Goal: Contribute content: Contribute content

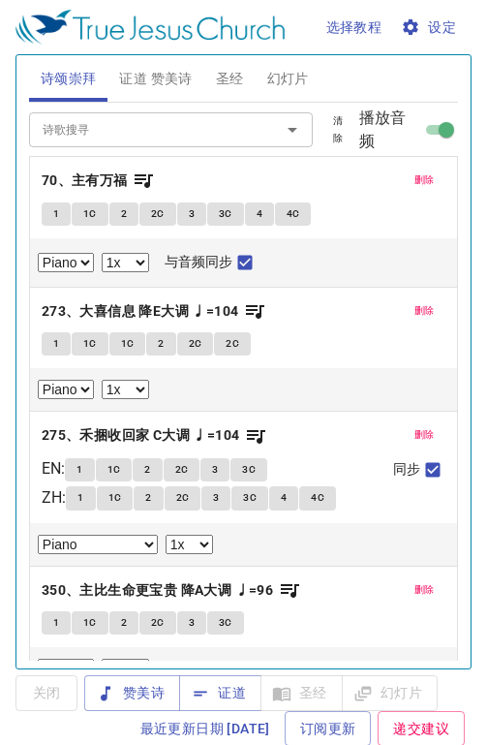
select select "1"
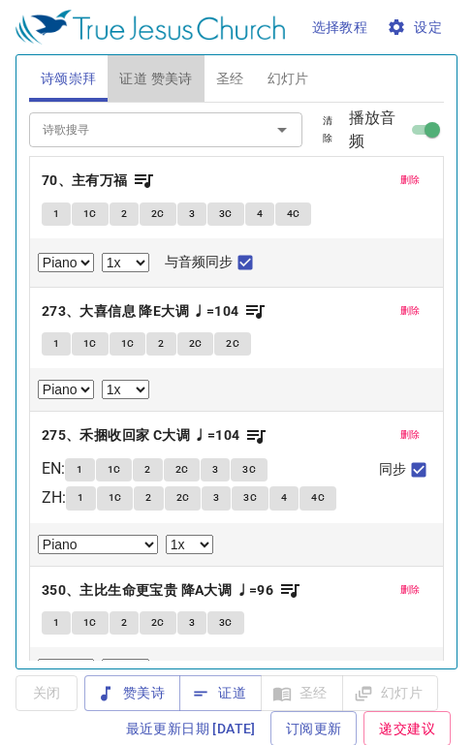
click at [170, 75] on span "证道 赞美诗" at bounding box center [155, 79] width 73 height 24
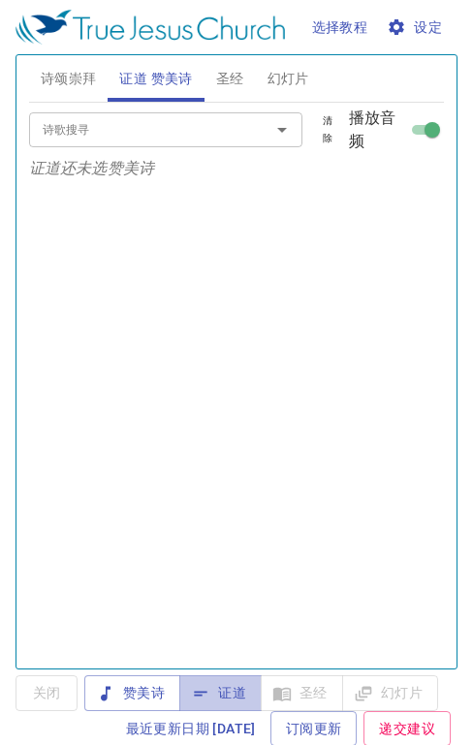
click at [219, 694] on span "证道" at bounding box center [220, 693] width 51 height 24
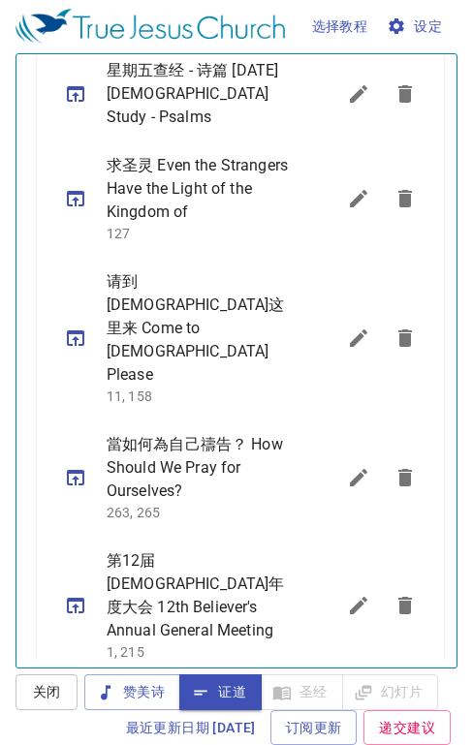
scroll to position [1180, 0]
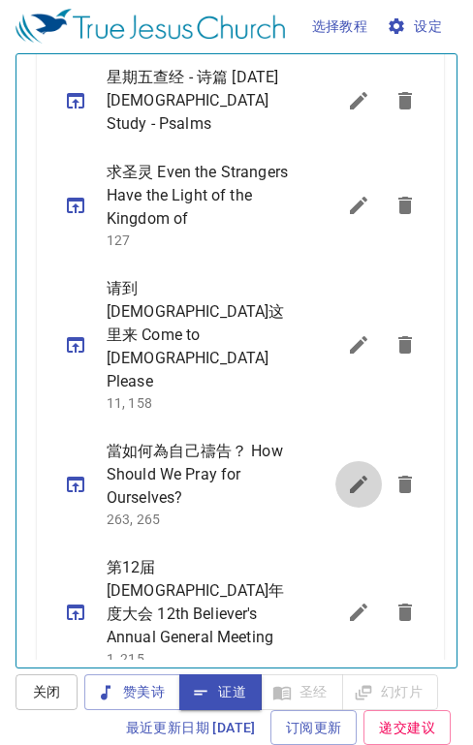
click at [347, 473] on icon "sermon lineup list" at bounding box center [358, 484] width 23 height 23
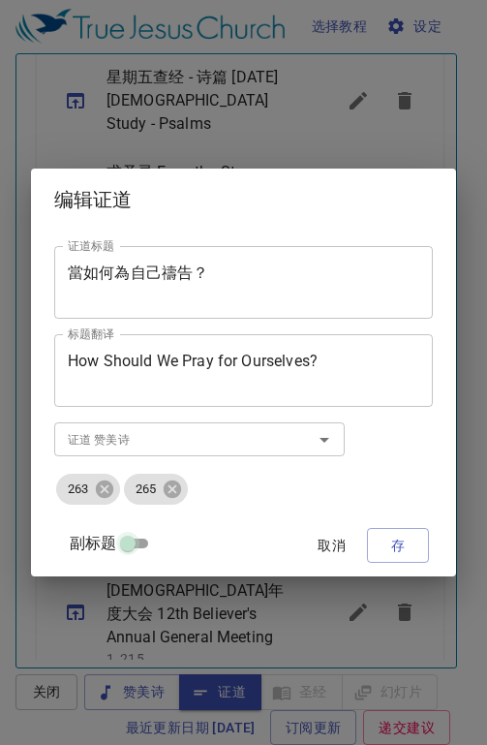
click at [138, 544] on input "副标题" at bounding box center [128, 546] width 70 height 23
checkbox input "true"
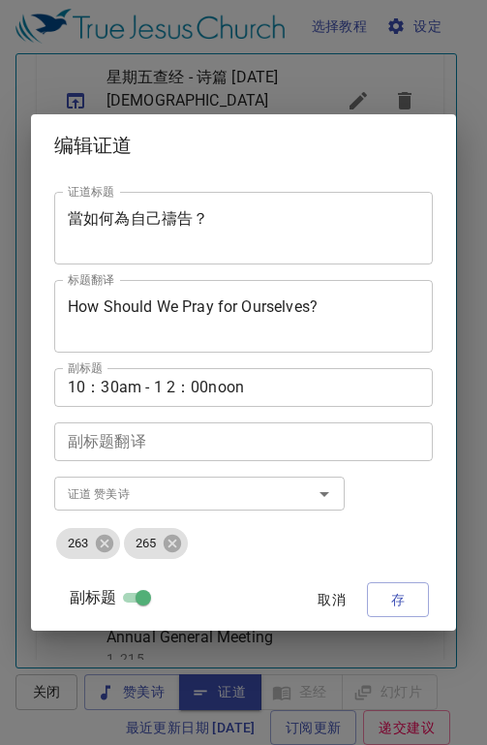
click at [223, 216] on textarea "當如何為自己禱告？" at bounding box center [244, 227] width 352 height 37
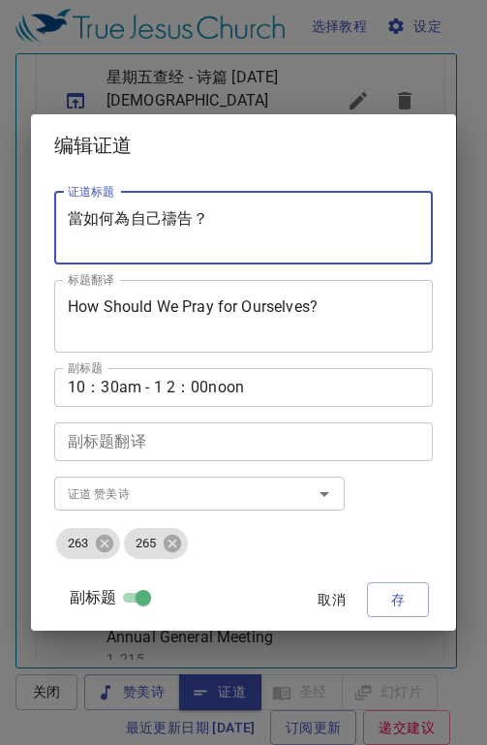
click at [296, 222] on textarea "當如何為自己禱告？" at bounding box center [244, 227] width 352 height 37
type textarea "當"
type textarea "不要忧虑"
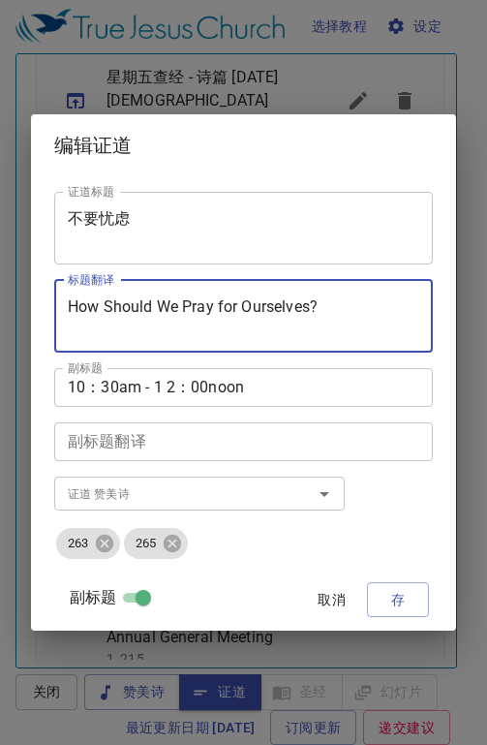
click at [349, 312] on textarea "How Should We Pray for Ourselves?" at bounding box center [244, 315] width 352 height 37
click at [396, 314] on textarea "How Should We Pray for Ourselves?" at bounding box center [244, 315] width 352 height 37
type textarea "H"
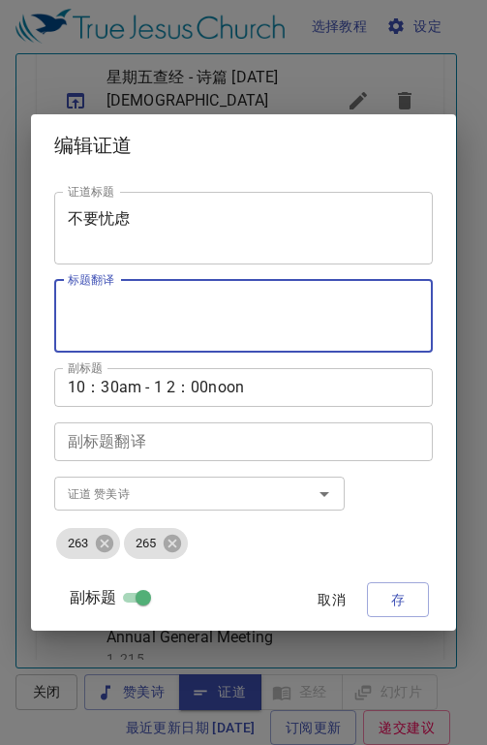
click at [215, 312] on textarea "标题翻译" at bounding box center [244, 315] width 352 height 37
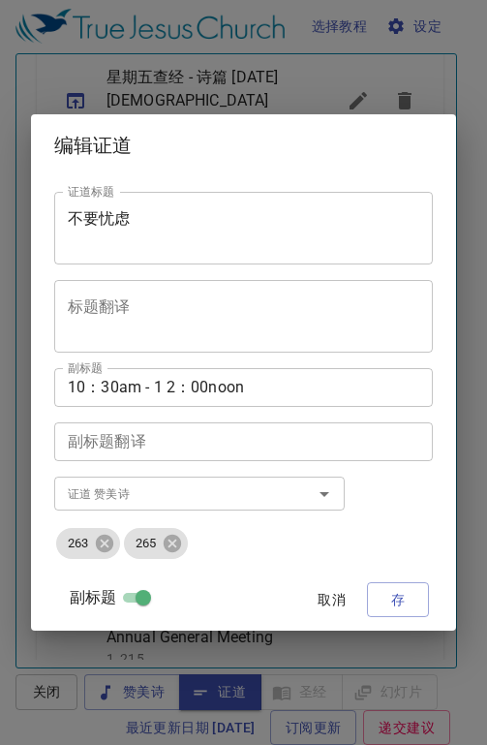
click at [153, 311] on textarea "标题翻译" at bounding box center [244, 315] width 352 height 37
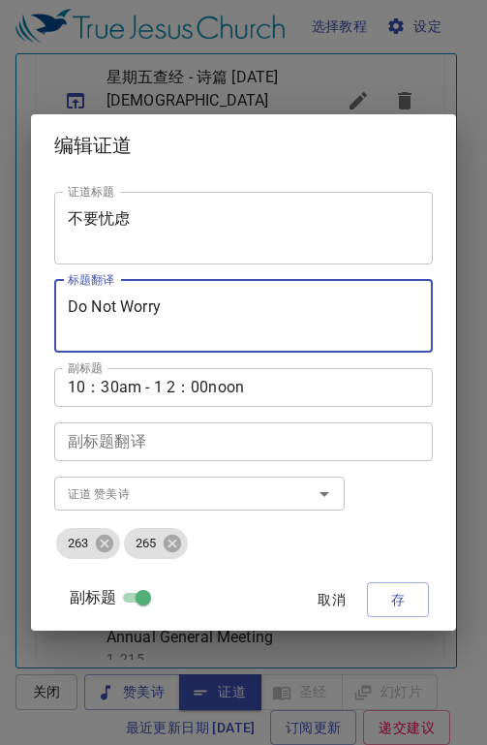
type textarea "Do Not Worry"
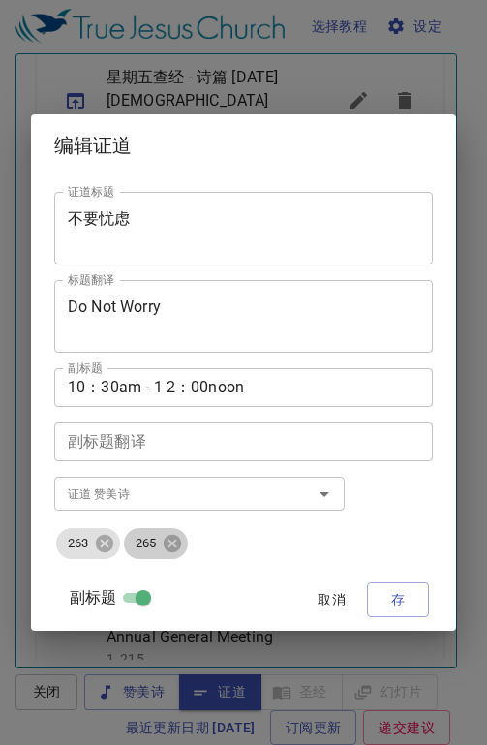
click at [171, 550] on icon at bounding box center [172, 543] width 17 height 17
click at [110, 550] on icon at bounding box center [104, 543] width 21 height 21
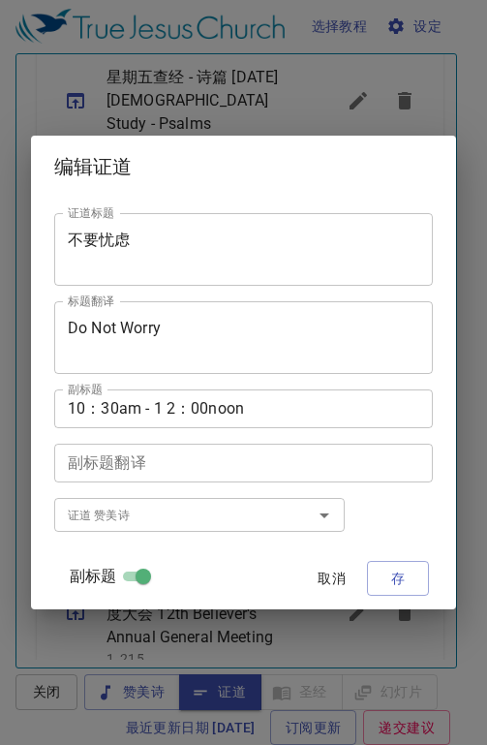
click at [93, 521] on input "证道 赞美诗" at bounding box center [171, 515] width 222 height 22
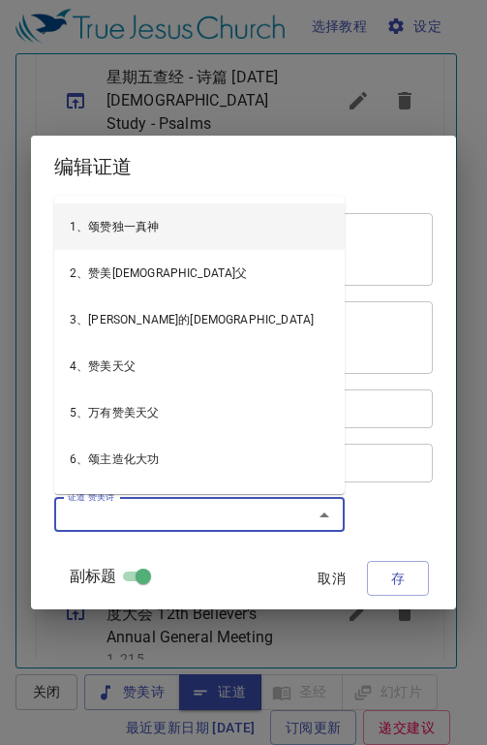
click at [187, 514] on input "证道 赞美诗" at bounding box center [171, 515] width 222 height 22
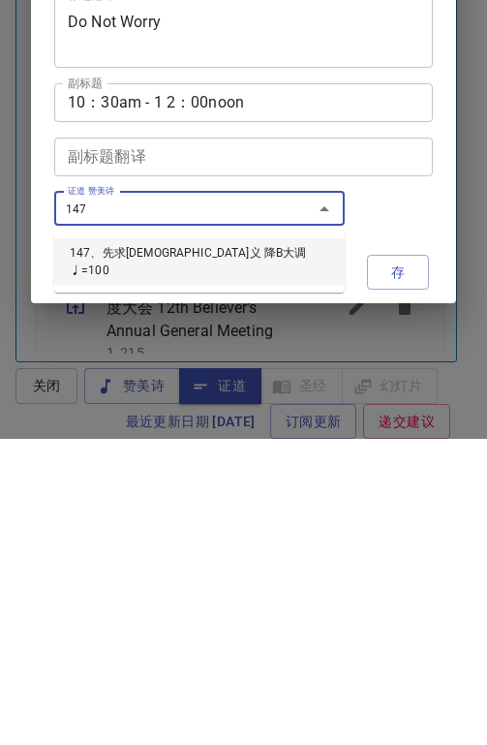
type input "147、先求神国神义 降B大调 ♩=100"
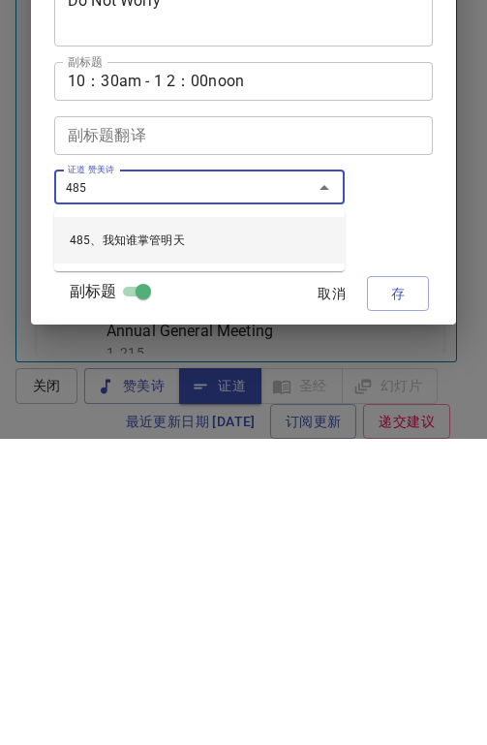
type input "485、我知谁掌管明天"
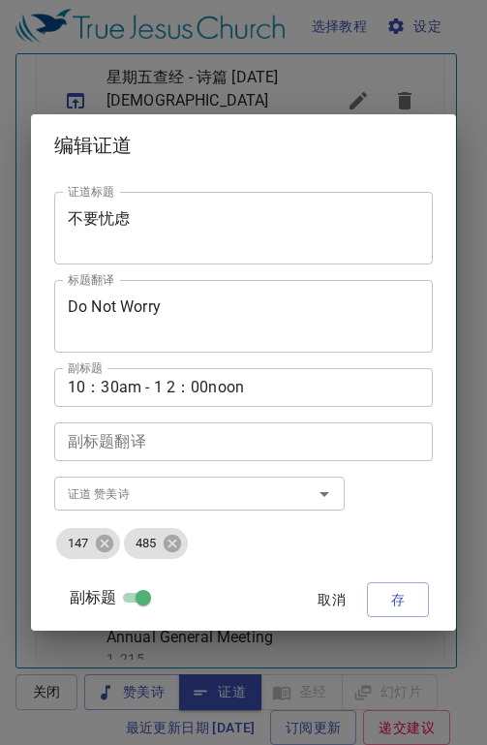
drag, startPoint x: 407, startPoint y: 605, endPoint x: 407, endPoint y: 299, distance: 306.0
click at [407, 299] on div "证道标题 不要忧虑 证道标题 标题翻译 Do Not Worry 标题翻译 副标题 10：30am - 1 2：00noon 副标题 副标题翻译 副标题翻译 …" at bounding box center [243, 403] width 379 height 439
click at [392, 596] on span "存" at bounding box center [397, 600] width 31 height 24
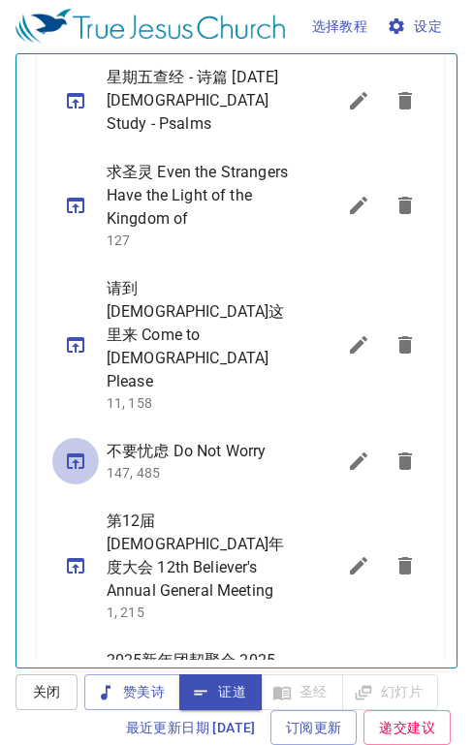
click at [70, 449] on icon "sermon lineup list" at bounding box center [75, 460] width 23 height 23
select select "1"
click at [350, 336] on icon "sermon lineup list" at bounding box center [358, 344] width 17 height 17
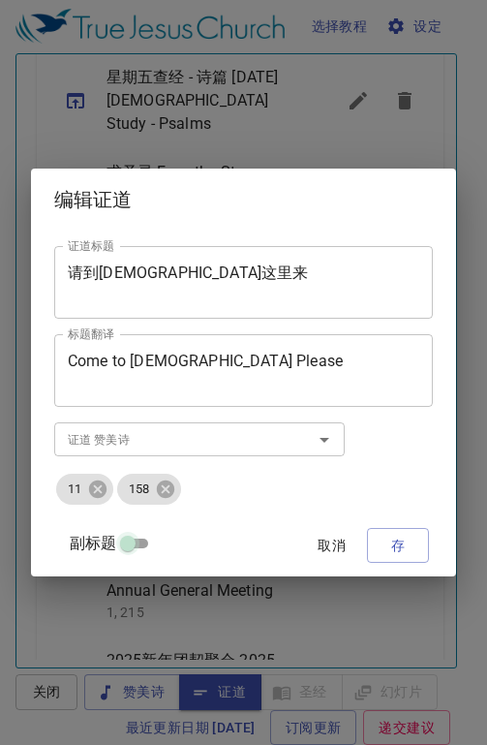
click at [132, 541] on input "副标题" at bounding box center [128, 546] width 70 height 23
checkbox input "true"
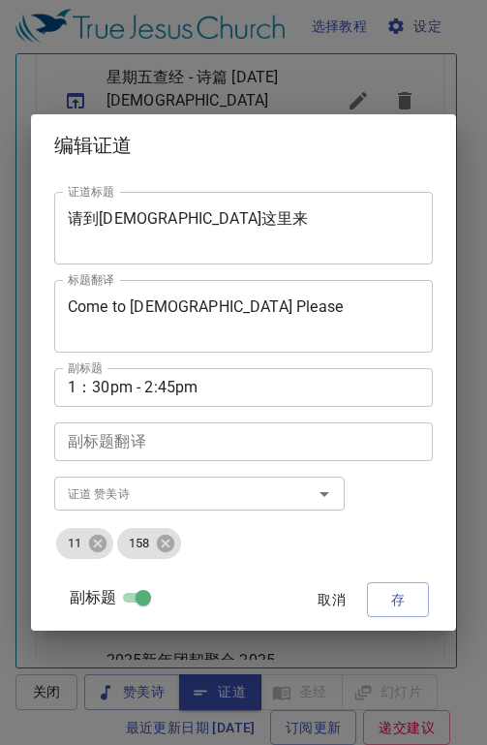
click at [333, 605] on span "取消" at bounding box center [332, 600] width 46 height 24
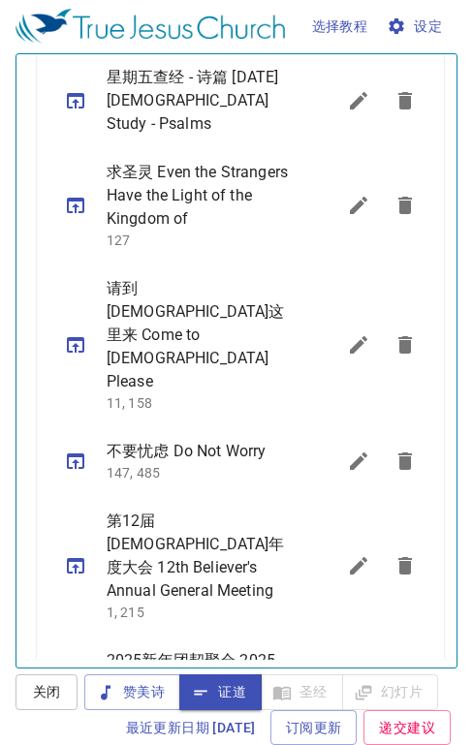
scroll to position [1519, 0]
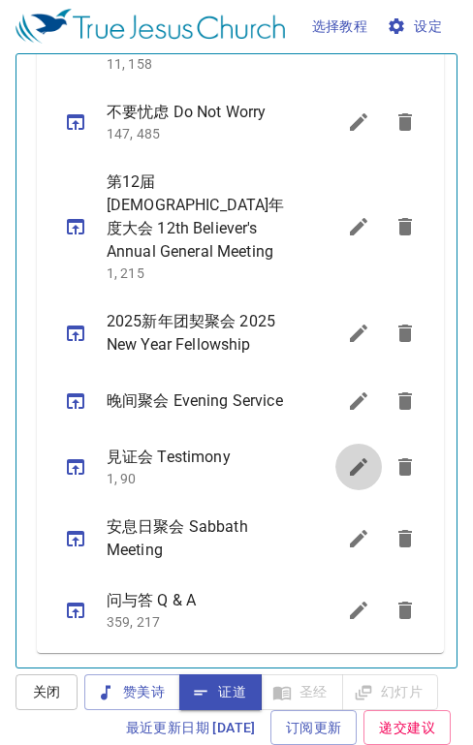
click at [350, 470] on icon "sermon lineup list" at bounding box center [358, 466] width 17 height 17
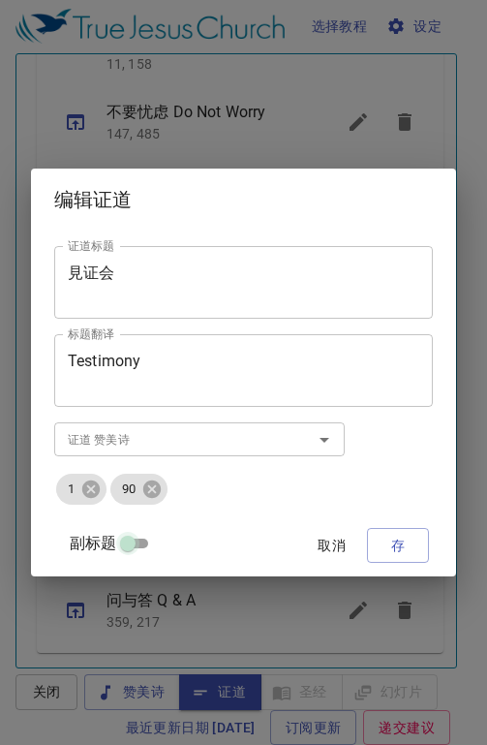
click at [142, 541] on input "副标题" at bounding box center [128, 546] width 70 height 23
checkbox input "true"
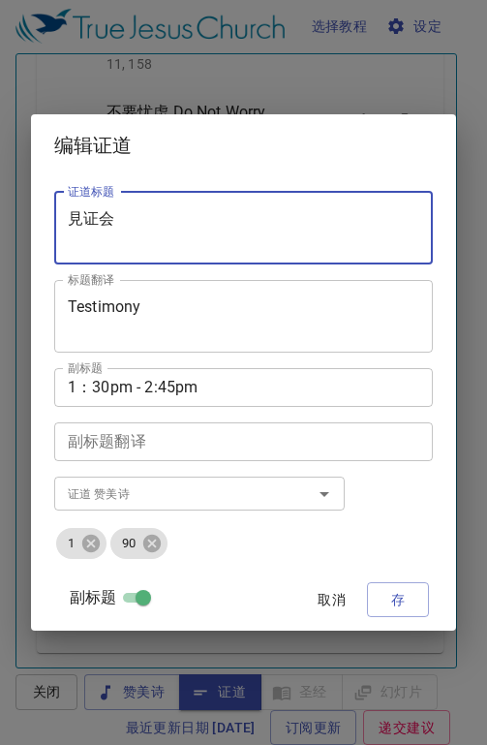
click at [115, 215] on textarea "見证会" at bounding box center [244, 227] width 352 height 37
click at [140, 224] on textarea "見证会" at bounding box center [244, 227] width 352 height 37
type textarea "見证会-"
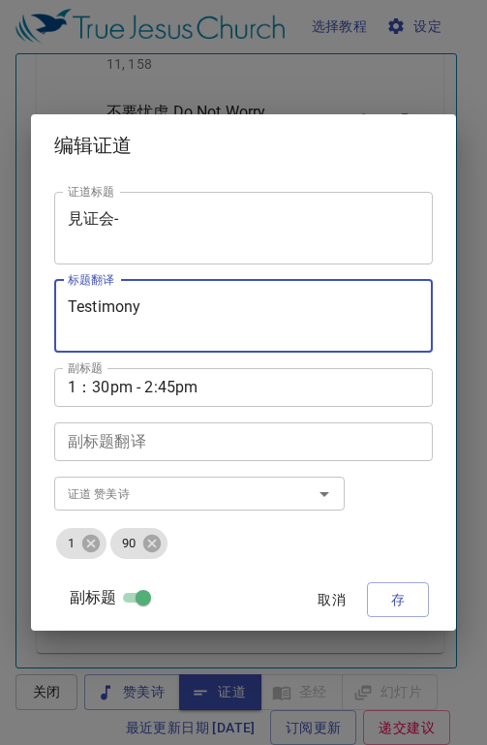
click at [157, 316] on textarea "Testimony" at bounding box center [244, 315] width 352 height 37
type textarea "Testimony - Pr. [PERSON_NAME]"
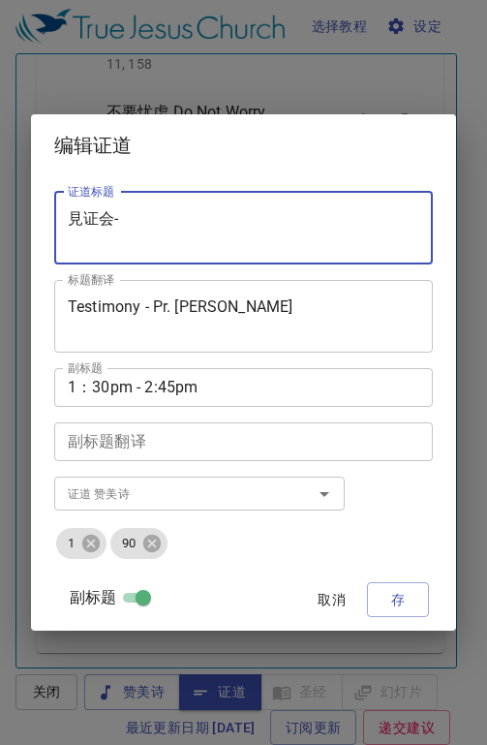
click at [160, 215] on textarea "見证会-" at bounding box center [244, 227] width 352 height 37
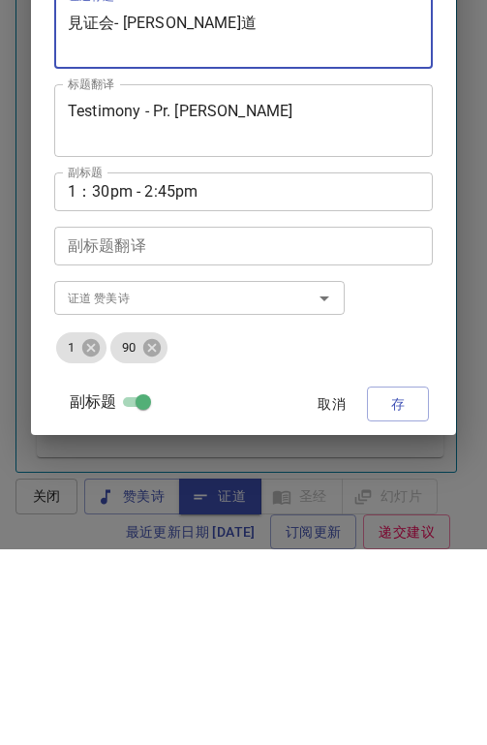
type textarea "見证会- [PERSON_NAME]道"
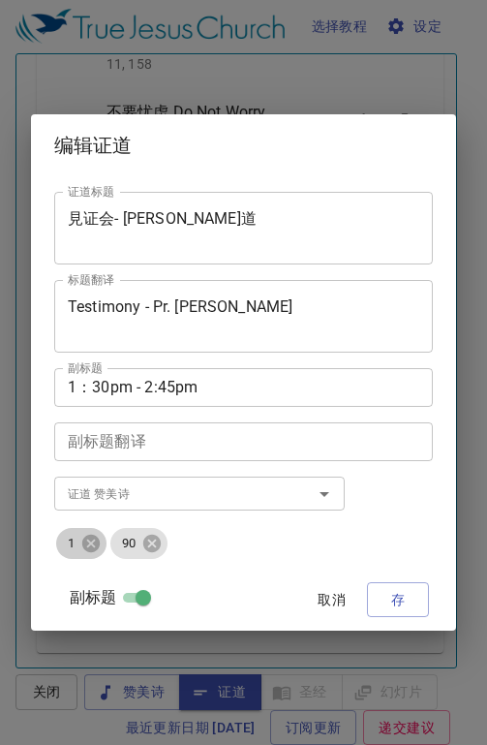
drag, startPoint x: 92, startPoint y: 551, endPoint x: 93, endPoint y: 355, distance: 195.6
click at [93, 355] on div "证道标题 見证会- 胡真盛传道 证道标题 标题翻译 Testimony - Pr. Jason Hu 标题翻译 副标题 1：30pm - 2:45pm 副标题…" at bounding box center [243, 403] width 379 height 439
click at [142, 530] on ul "1 90" at bounding box center [243, 543] width 379 height 35
click at [158, 544] on icon at bounding box center [151, 543] width 17 height 17
click at [160, 489] on input "证道 赞美诗" at bounding box center [171, 493] width 222 height 22
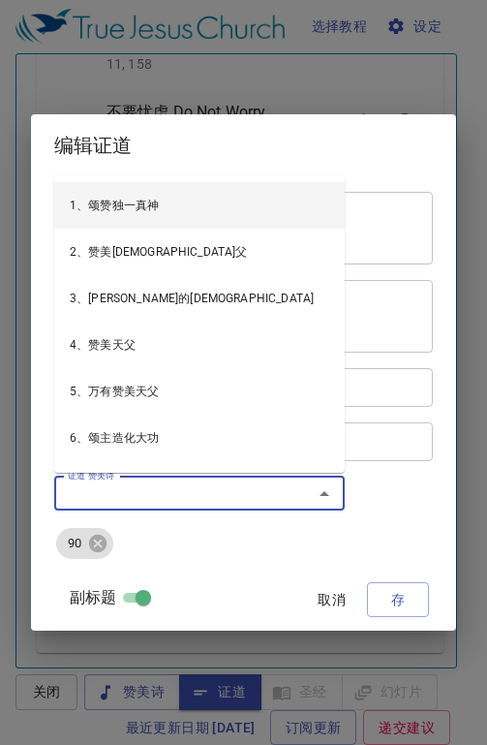
click at [232, 496] on input "证道 赞美诗" at bounding box center [171, 493] width 222 height 22
drag, startPoint x: 169, startPoint y: 487, endPoint x: 144, endPoint y: 514, distance: 37.0
click at [165, 493] on input "证道 赞美诗" at bounding box center [171, 493] width 222 height 22
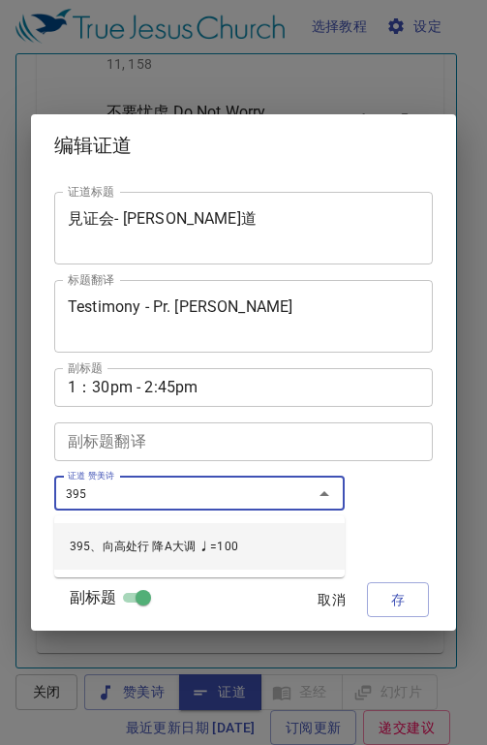
type input "395"
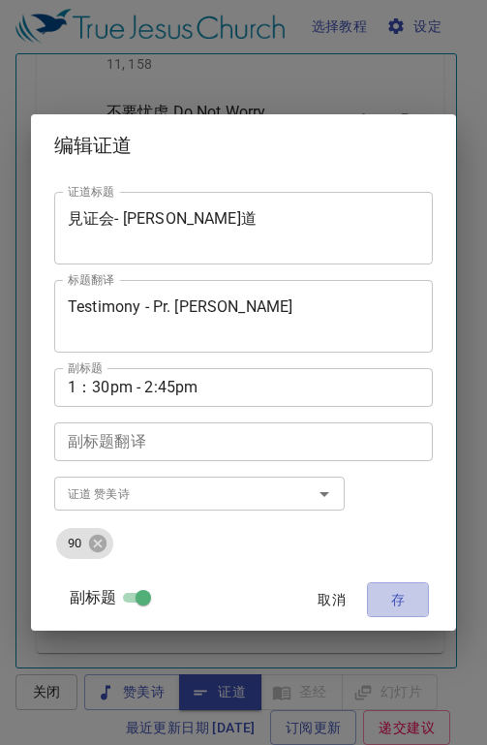
click at [406, 610] on span "存" at bounding box center [397, 600] width 31 height 24
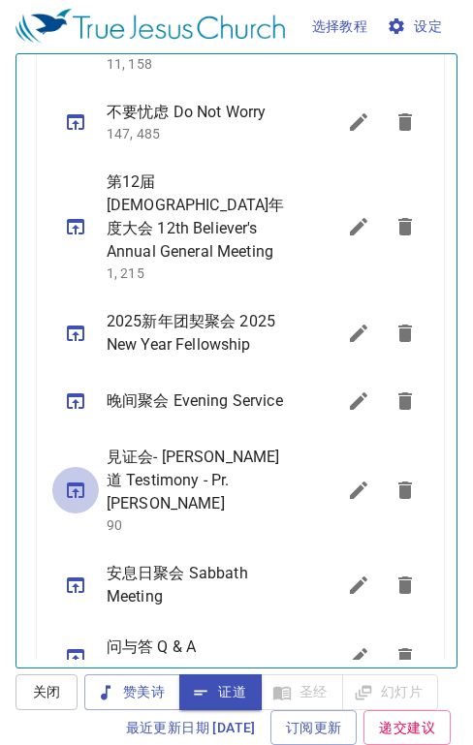
click at [72, 485] on icon "sermon lineup list" at bounding box center [75, 489] width 23 height 23
select select "1"
click at [347, 496] on icon "sermon lineup list" at bounding box center [358, 489] width 23 height 23
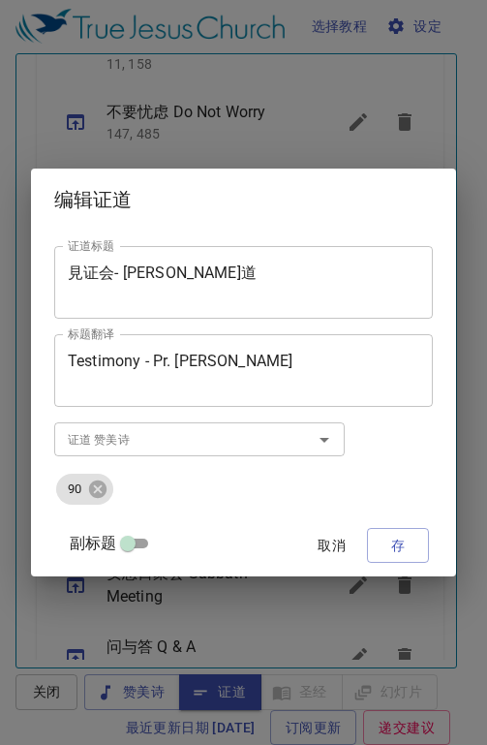
click at [138, 540] on input "副标题" at bounding box center [128, 546] width 70 height 23
checkbox input "true"
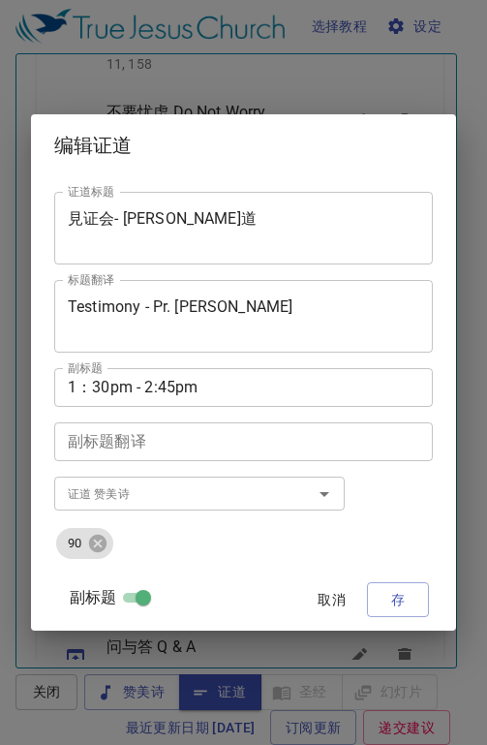
click at [112, 484] on input "证道 赞美诗" at bounding box center [171, 493] width 222 height 22
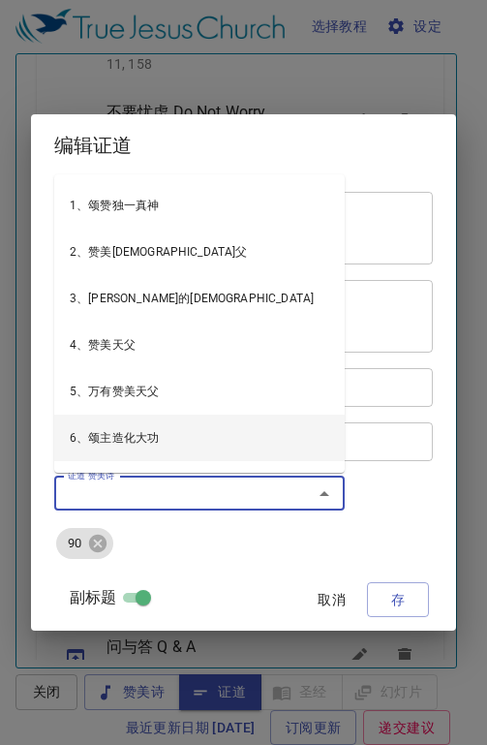
click at [157, 494] on input "证道 赞美诗" at bounding box center [171, 493] width 222 height 22
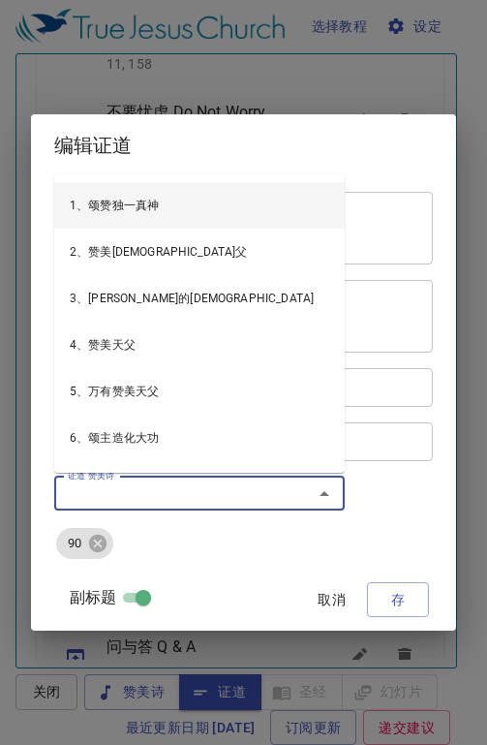
click at [104, 497] on input "证道 赞美诗" at bounding box center [171, 493] width 222 height 22
click at [119, 496] on input "证道 赞美诗" at bounding box center [171, 493] width 222 height 22
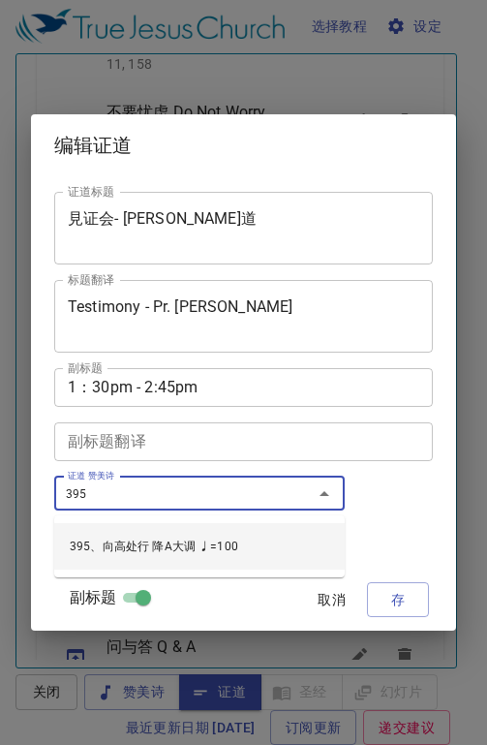
type input "395、向高处行 降A大调 ♩=100"
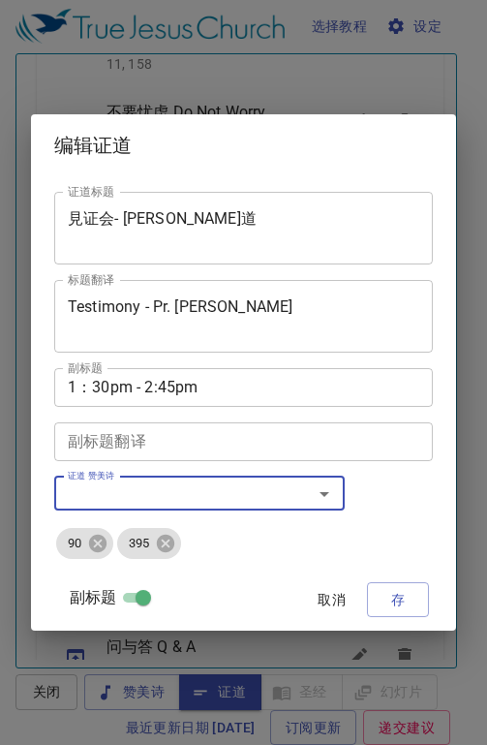
click at [390, 597] on span "存" at bounding box center [397, 600] width 31 height 24
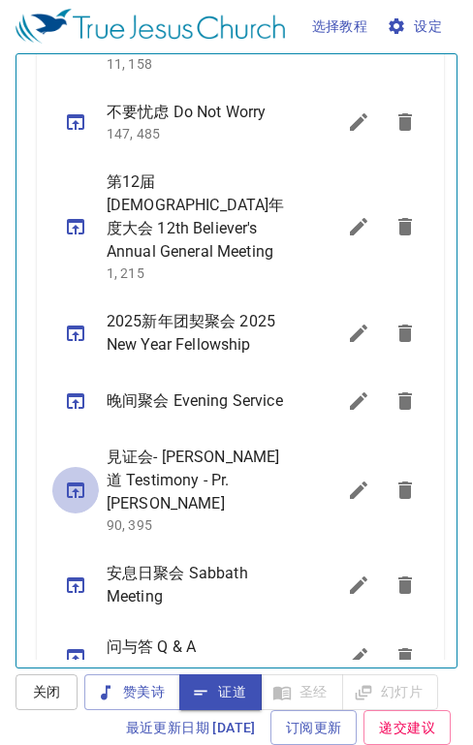
click at [67, 489] on icon "sermon lineup list" at bounding box center [75, 489] width 17 height 15
select select "1"
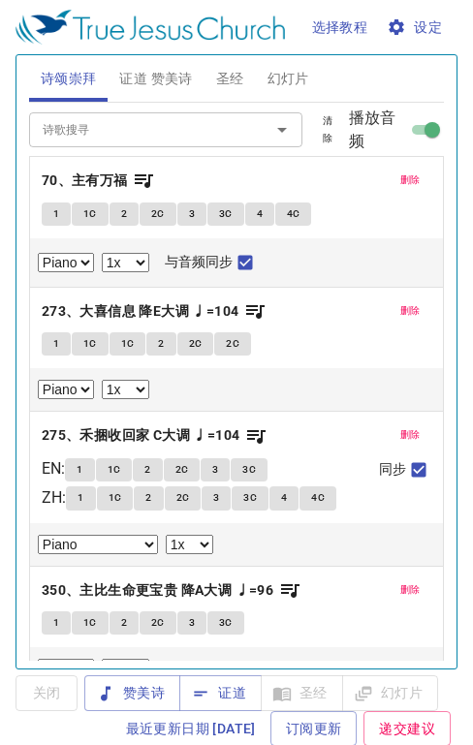
select select "1"
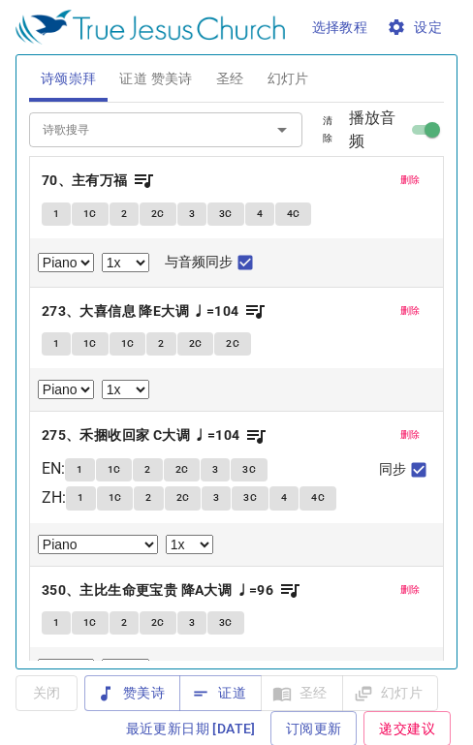
select select "1"
click at [175, 87] on span "证道 赞美诗" at bounding box center [155, 79] width 73 height 24
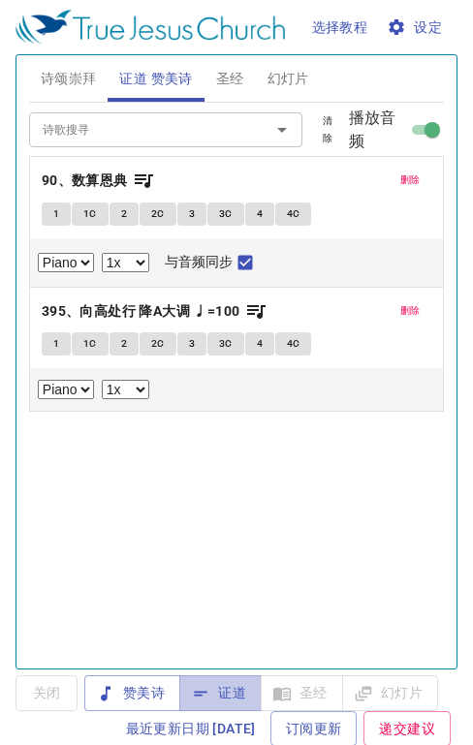
click at [214, 697] on span "证道" at bounding box center [220, 693] width 51 height 24
